Goal: Transaction & Acquisition: Obtain resource

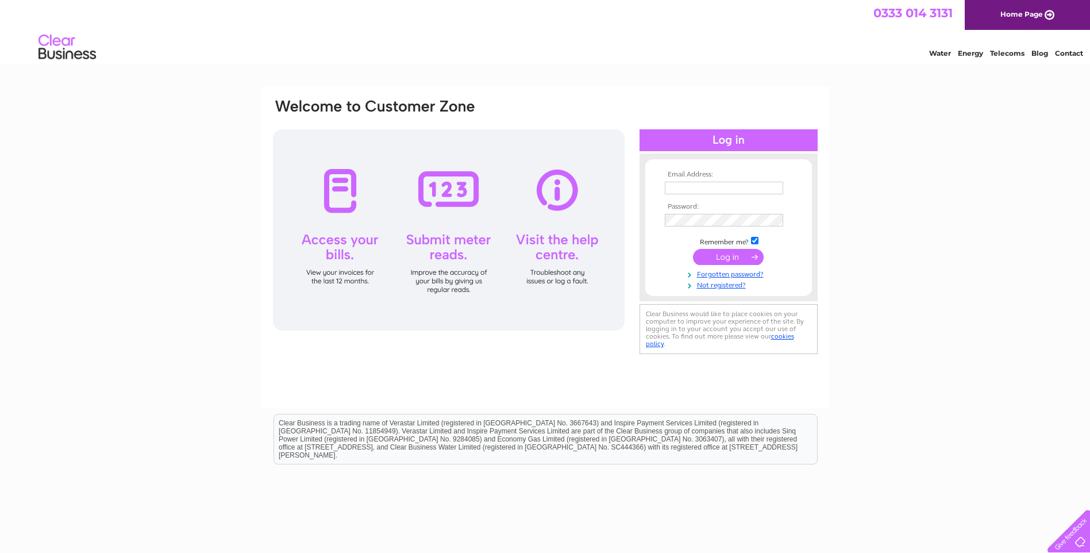
type input "[EMAIL_ADDRESS][DOMAIN_NAME]"
click at [719, 255] on input "submit" at bounding box center [728, 257] width 71 height 16
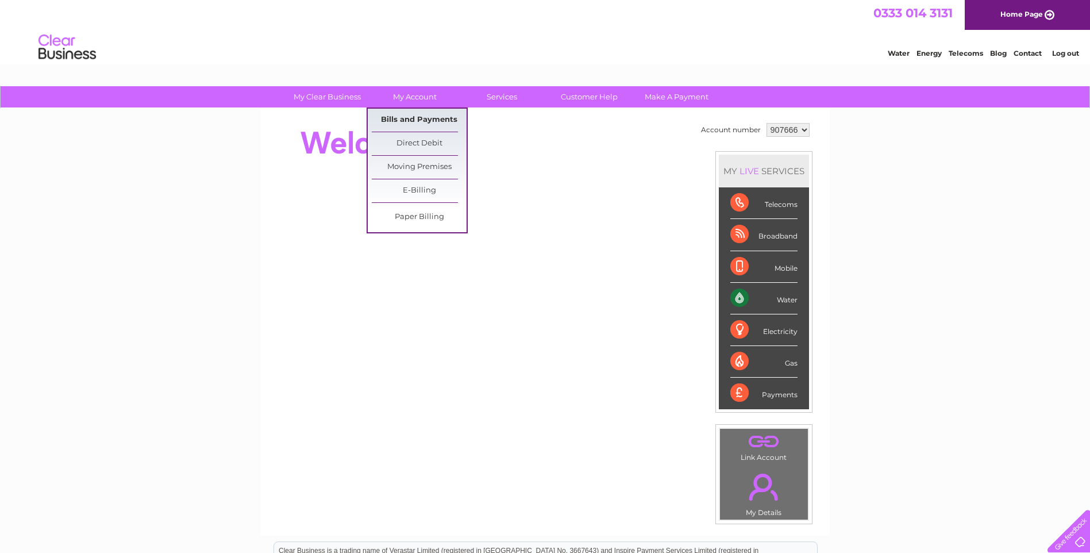
click at [415, 121] on link "Bills and Payments" at bounding box center [419, 120] width 95 height 23
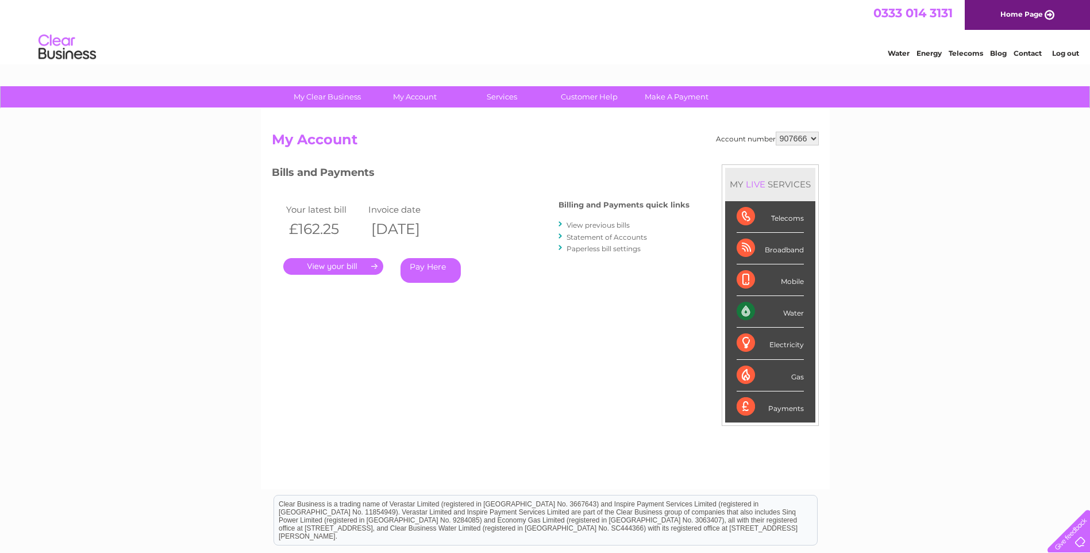
click at [337, 263] on link "." at bounding box center [333, 266] width 100 height 17
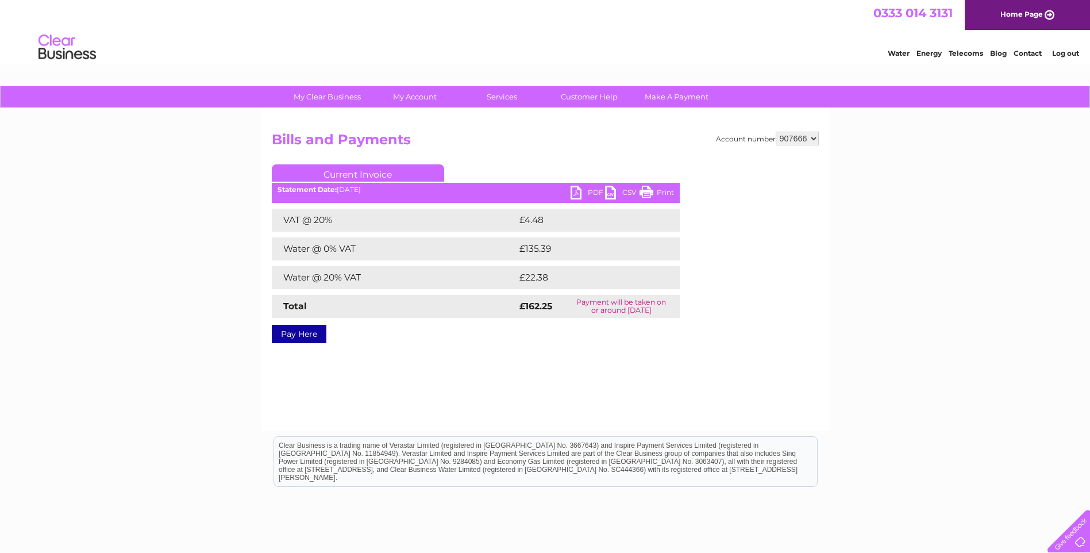
click at [587, 192] on link "PDF" at bounding box center [587, 194] width 34 height 17
